Goal: Task Accomplishment & Management: Manage account settings

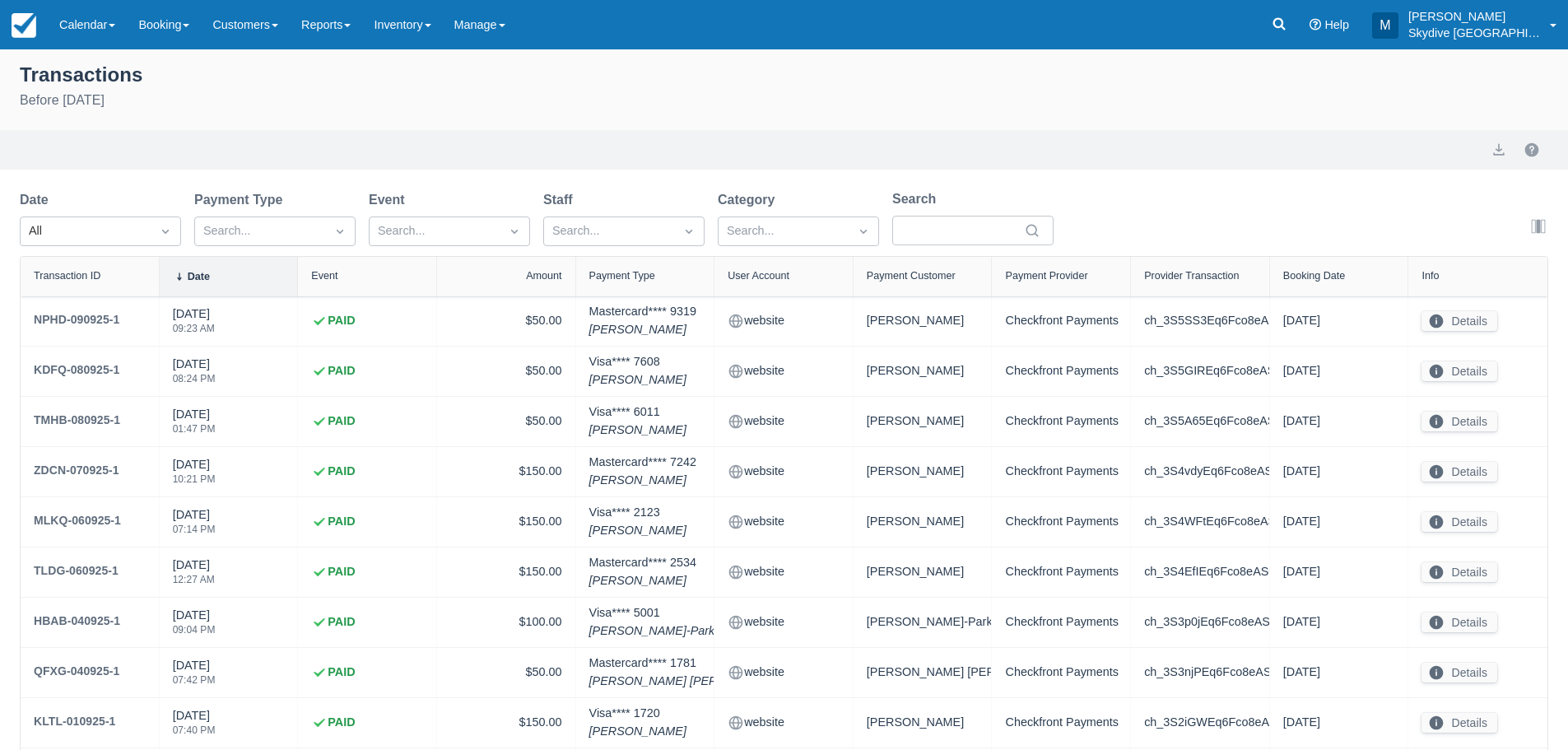
select select "10"
click at [442, 21] on link "Inventory" at bounding box center [402, 25] width 80 height 49
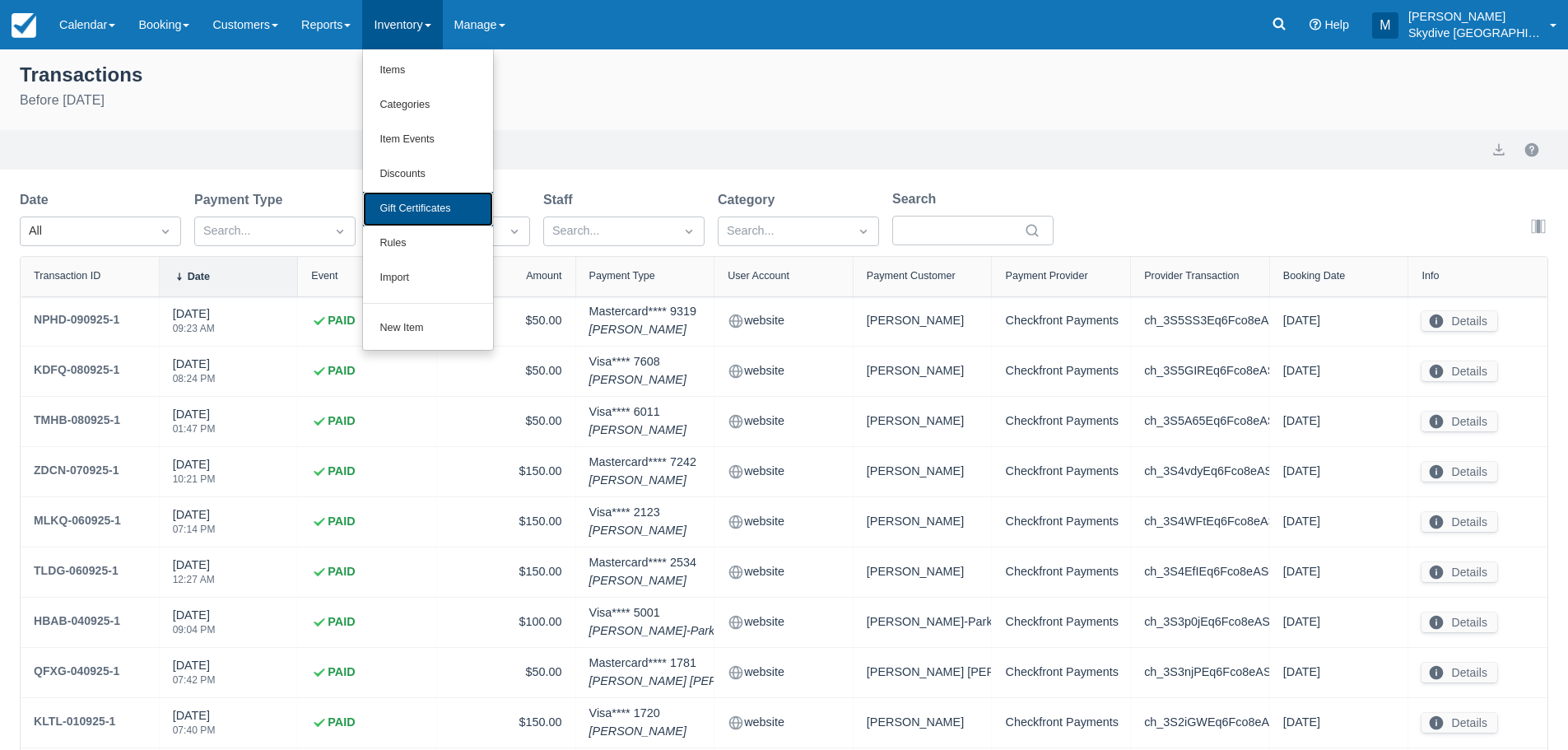
click at [416, 204] on link "Gift Certificates" at bounding box center [428, 209] width 130 height 35
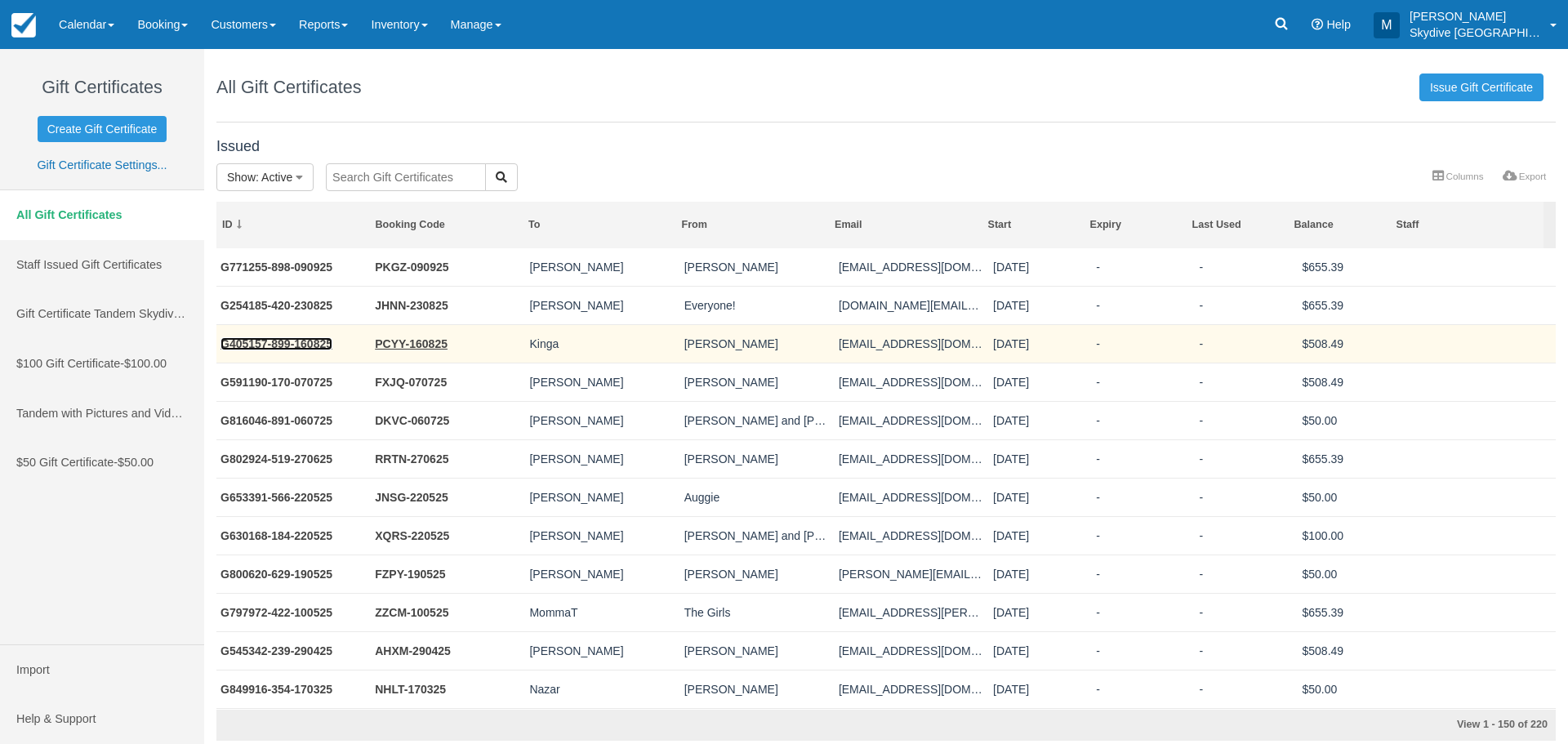
click at [270, 344] on link "G405157-899-160825" at bounding box center [277, 343] width 112 height 13
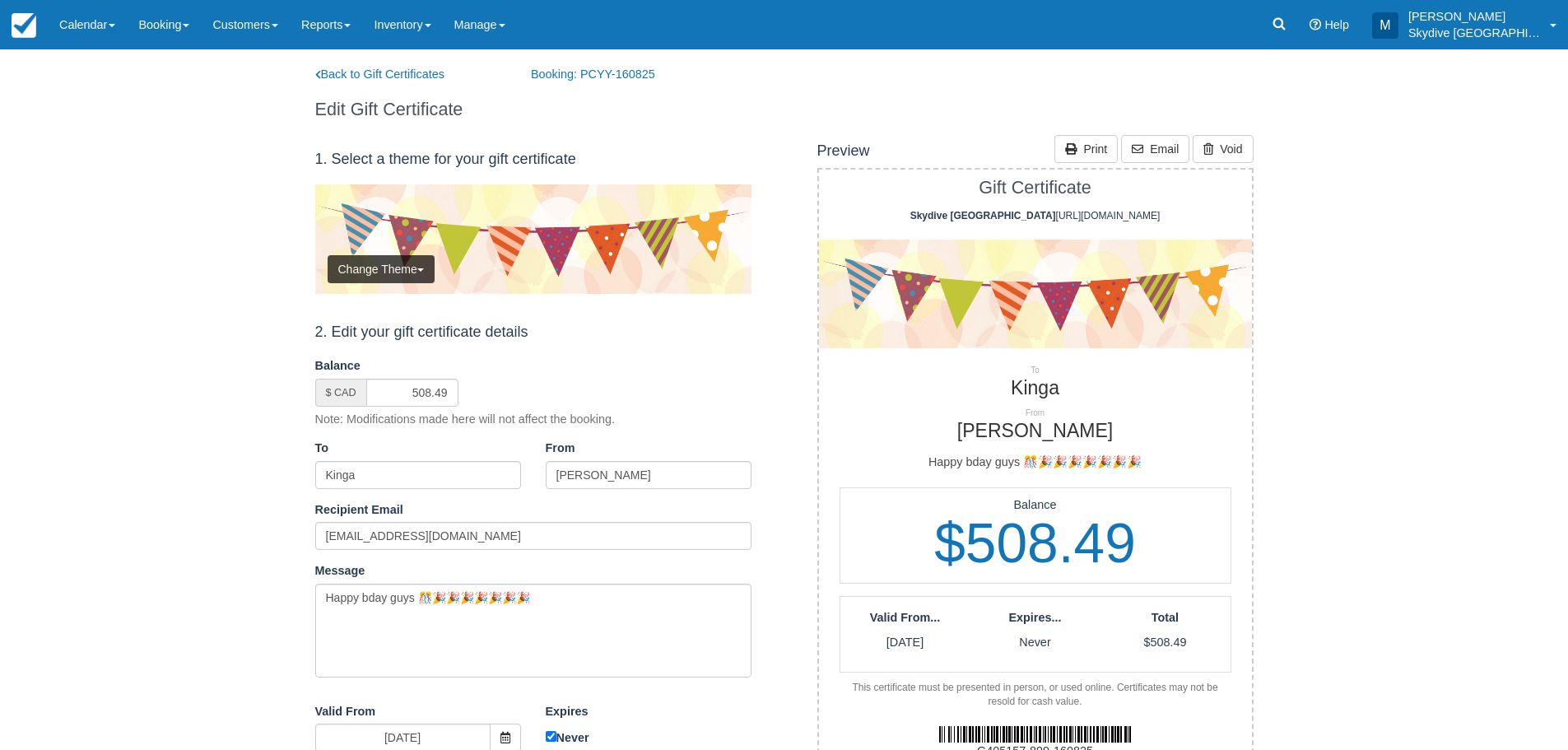
click at [1074, 331] on img at bounding box center [1036, 294] width 433 height 109
click at [1106, 147] on link "Print" at bounding box center [1087, 149] width 64 height 28
